Goal: Check status: Check status

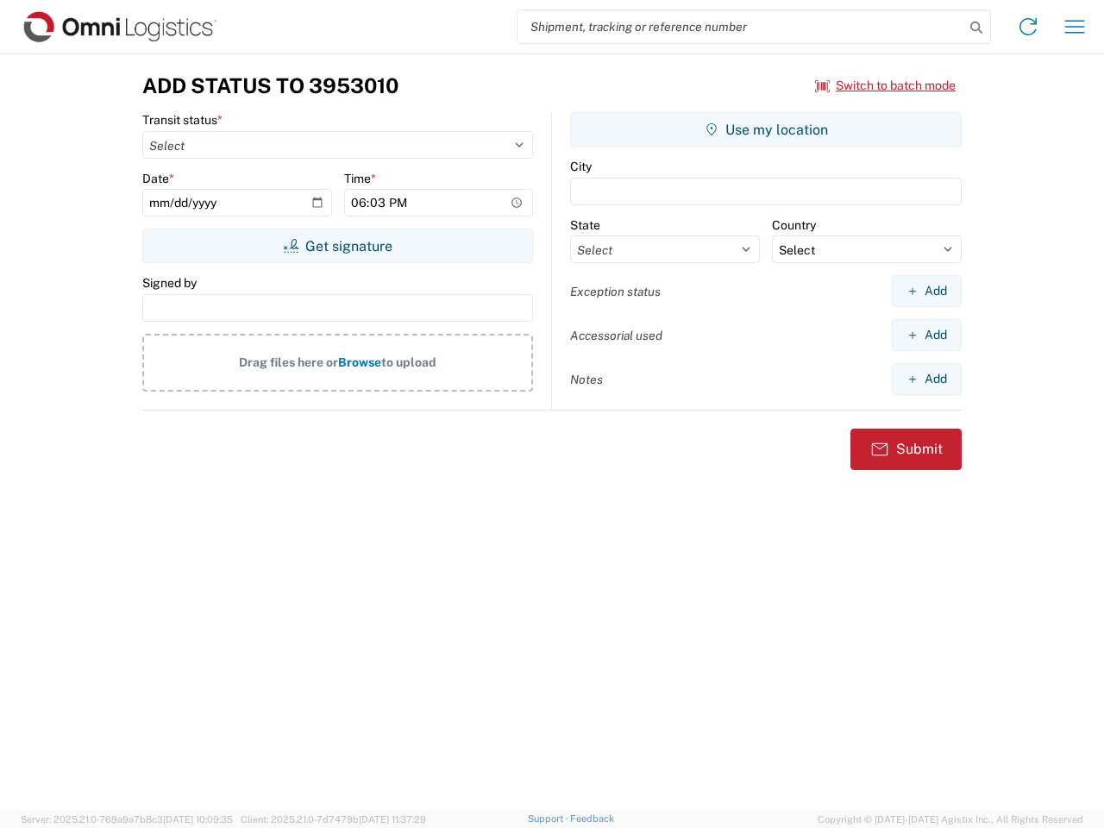
click at [741, 27] on input "search" at bounding box center [741, 26] width 447 height 33
click at [977, 28] on icon at bounding box center [977, 28] width 24 height 24
click at [1028, 27] on icon at bounding box center [1029, 27] width 28 height 28
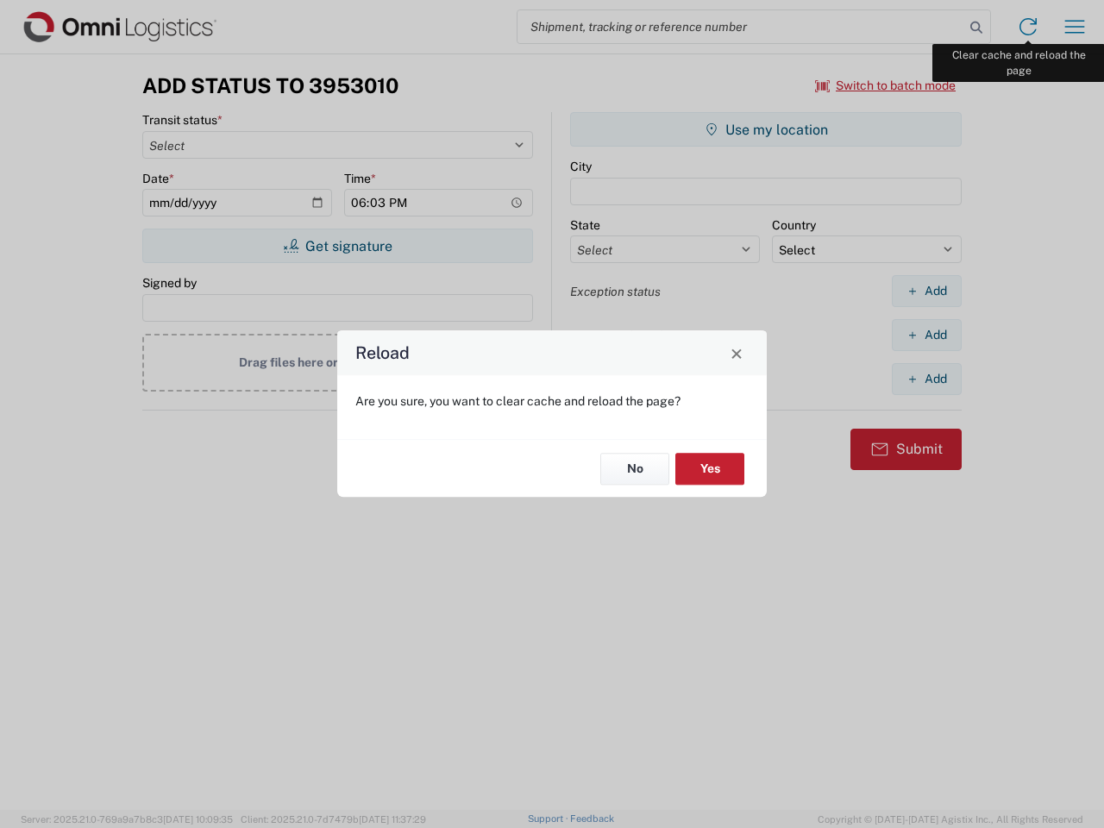
click at [1075, 27] on div "Reload Are you sure, you want to clear cache and reload the page? No Yes" at bounding box center [552, 414] width 1104 height 828
click at [886, 85] on div "Reload Are you sure, you want to clear cache and reload the page? No Yes" at bounding box center [552, 414] width 1104 height 828
click at [337, 246] on div "Reload Are you sure, you want to clear cache and reload the page? No Yes" at bounding box center [552, 414] width 1104 height 828
click at [766, 129] on div "Reload Are you sure, you want to clear cache and reload the page? No Yes" at bounding box center [552, 414] width 1104 height 828
click at [927, 291] on div "Reload Are you sure, you want to clear cache and reload the page? No Yes" at bounding box center [552, 414] width 1104 height 828
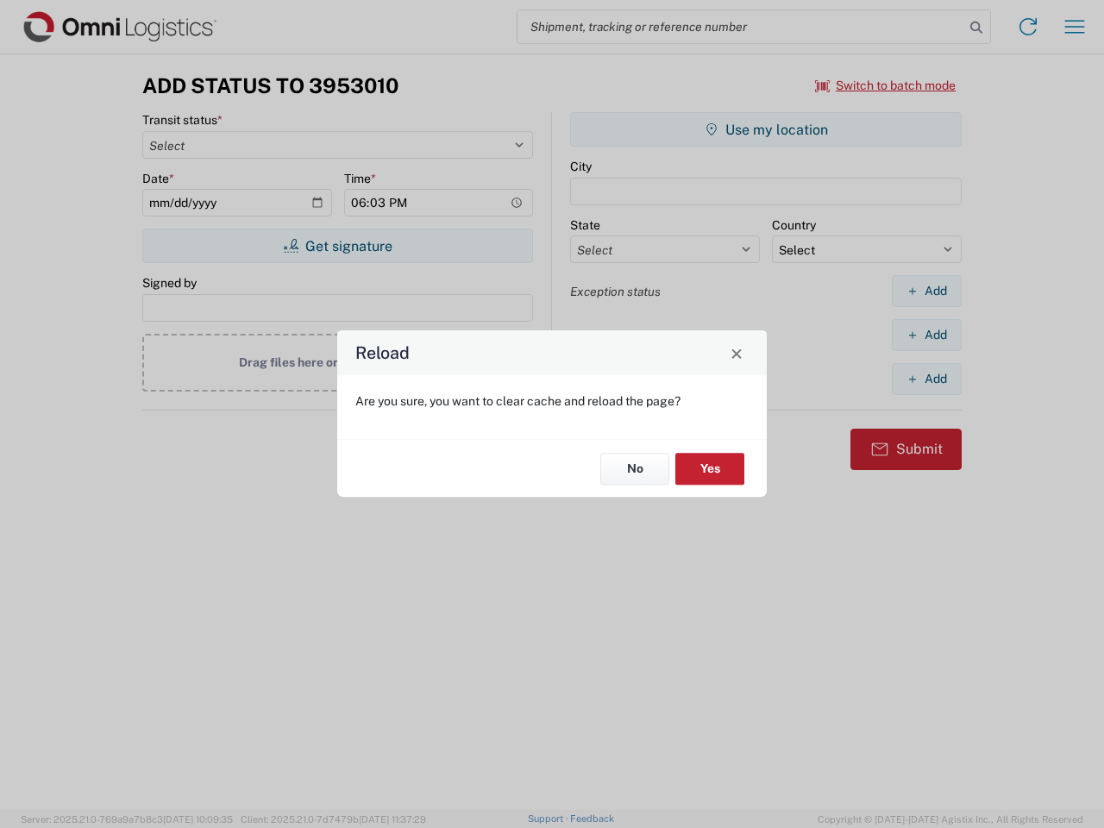
click at [927, 335] on div "Reload Are you sure, you want to clear cache and reload the page? No Yes" at bounding box center [552, 414] width 1104 height 828
click at [927, 379] on div "Reload Are you sure, you want to clear cache and reload the page? No Yes" at bounding box center [552, 414] width 1104 height 828
